Goal: Task Accomplishment & Management: Manage account settings

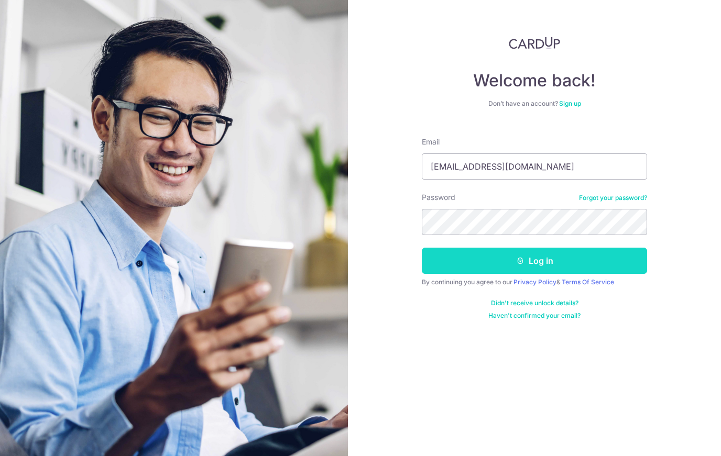
type input "[EMAIL_ADDRESS][DOMAIN_NAME]"
click at [535, 261] on button "Log in" at bounding box center [534, 261] width 225 height 26
click at [483, 273] on button "Log in" at bounding box center [534, 261] width 225 height 26
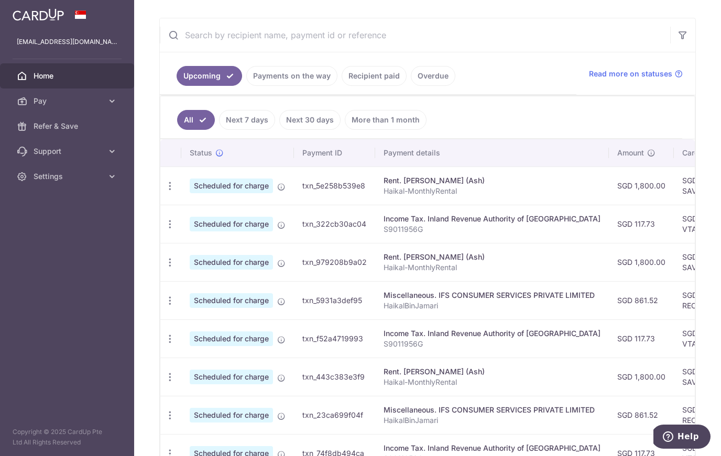
click at [254, 130] on ul "All Next 7 days Next 30 days More than 1 month" at bounding box center [421, 117] width 522 height 42
click at [254, 123] on link "Next 7 days" at bounding box center [247, 120] width 56 height 20
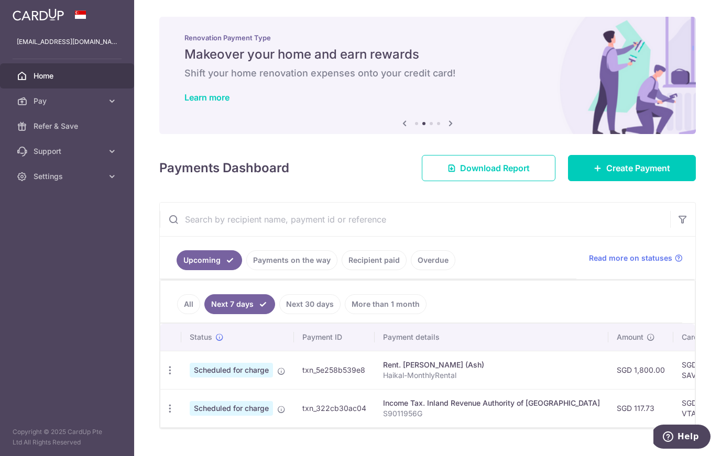
click at [302, 301] on link "Next 30 days" at bounding box center [309, 305] width 61 height 20
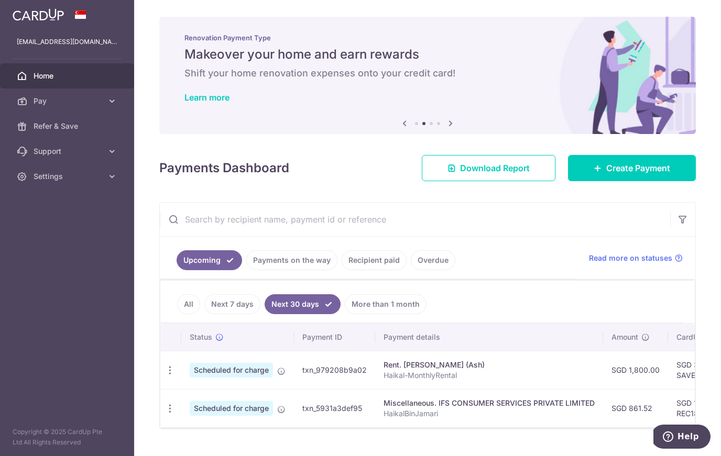
click at [357, 304] on link "More than 1 month" at bounding box center [386, 305] width 82 height 20
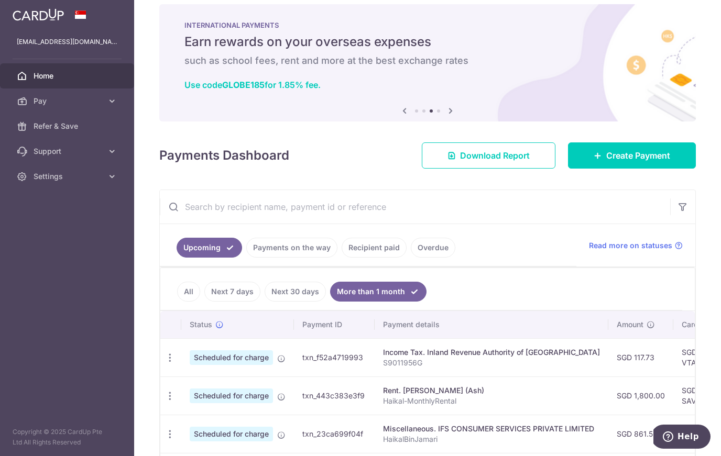
scroll to position [18, 0]
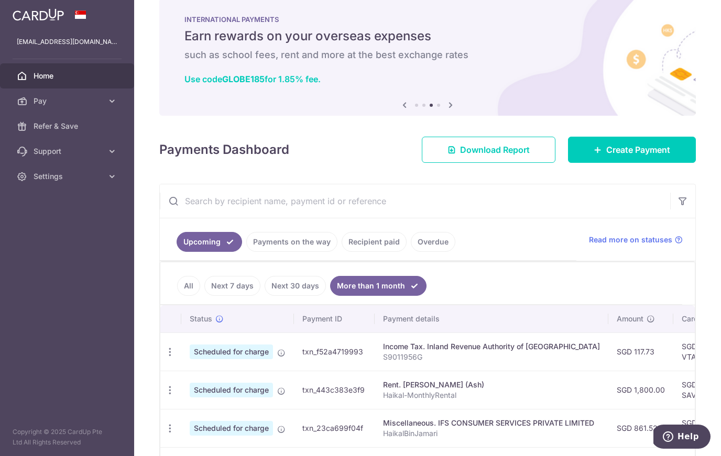
click at [192, 288] on link "All" at bounding box center [188, 286] width 23 height 20
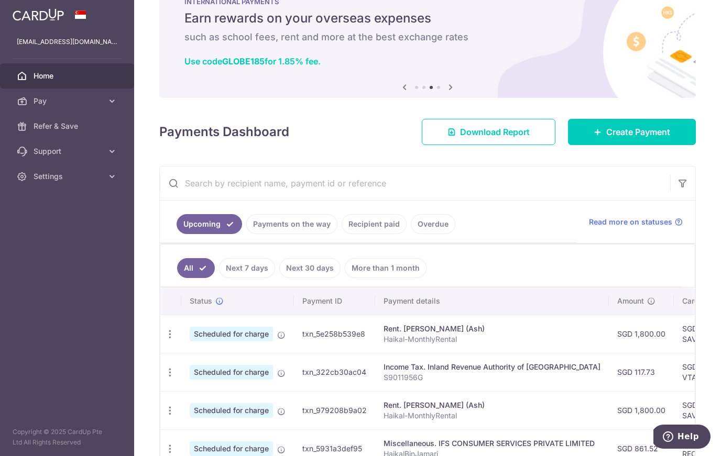
scroll to position [53, 0]
